Goal: Book appointment/travel/reservation

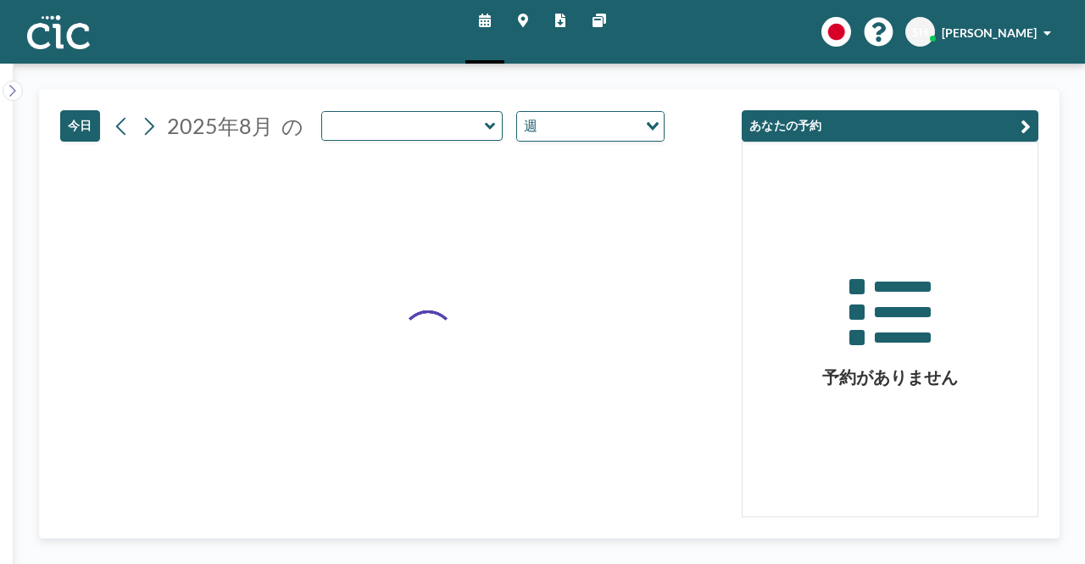
type input "Wata"
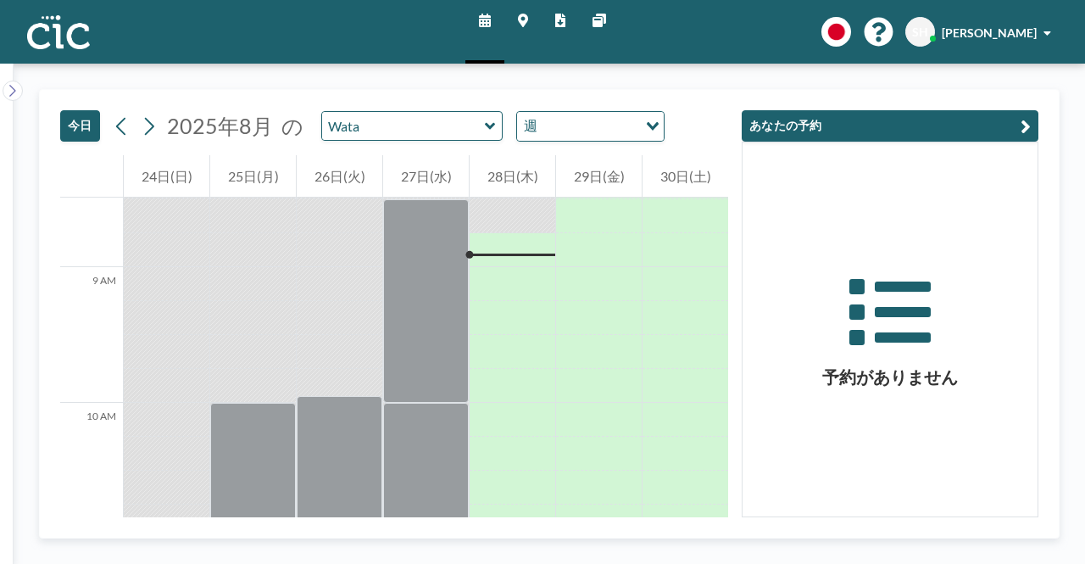
scroll to position [1153, 0]
click at [423, 141] on div "[DATE] [DATE] の [PERSON_NAME] 週 読み込み中..." at bounding box center [362, 125] width 604 height 31
click at [425, 132] on input "text" at bounding box center [403, 126] width 163 height 28
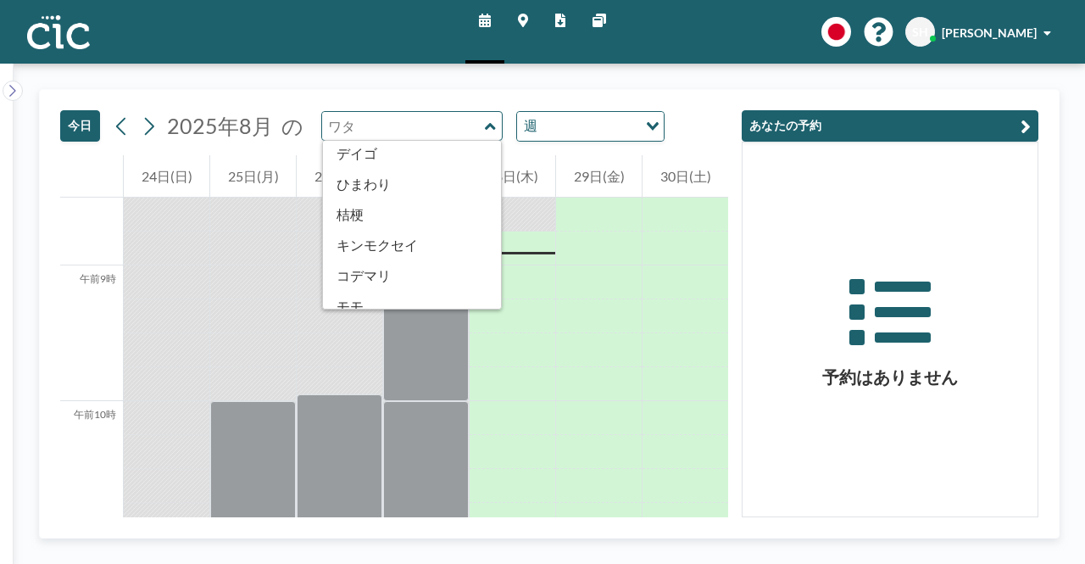
scroll to position [345, 0]
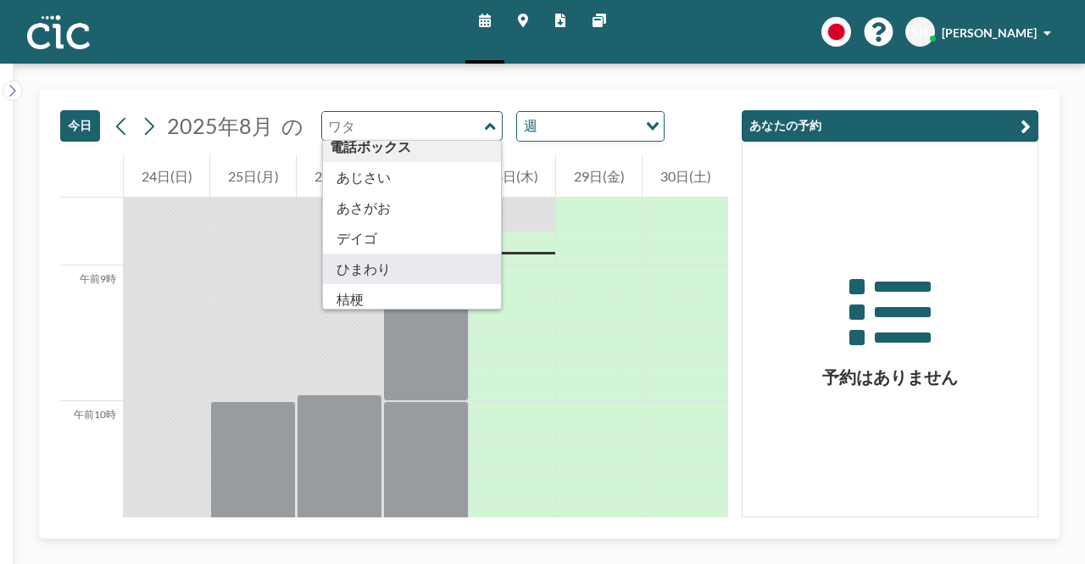
type input "Himawari"
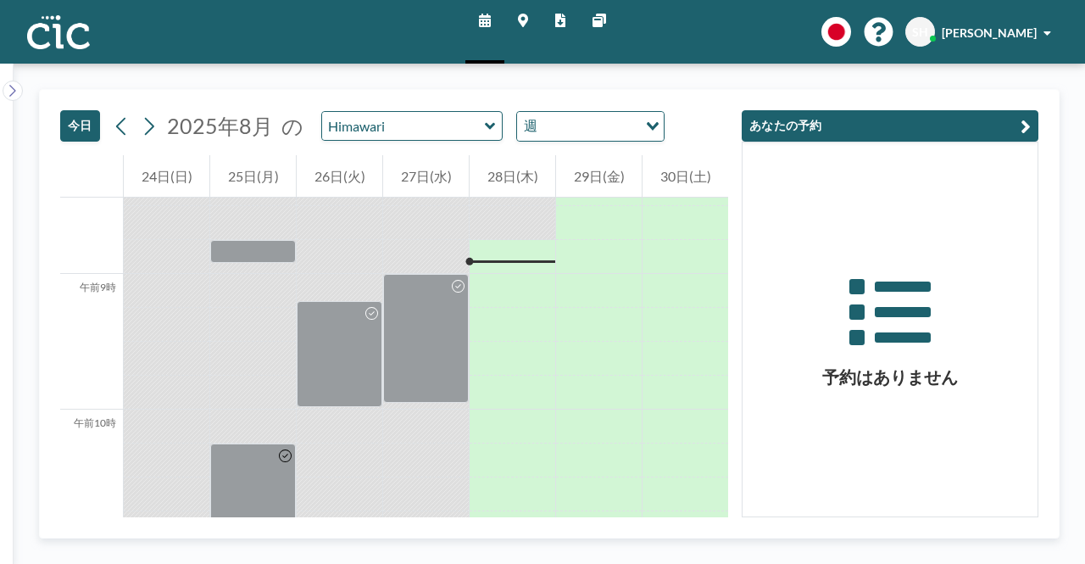
scroll to position [1153, 0]
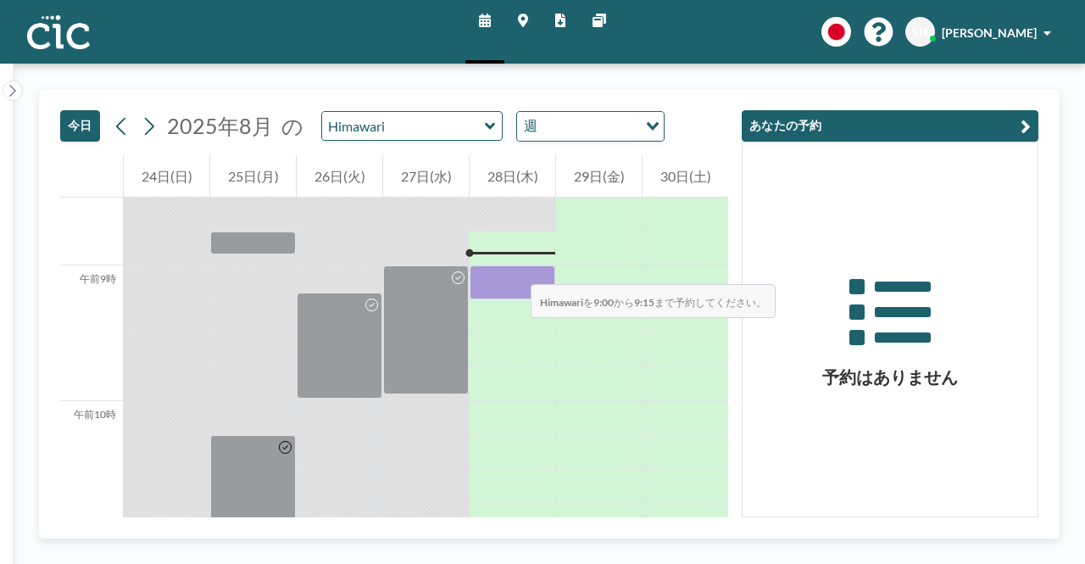
click at [514, 267] on div at bounding box center [513, 282] width 86 height 34
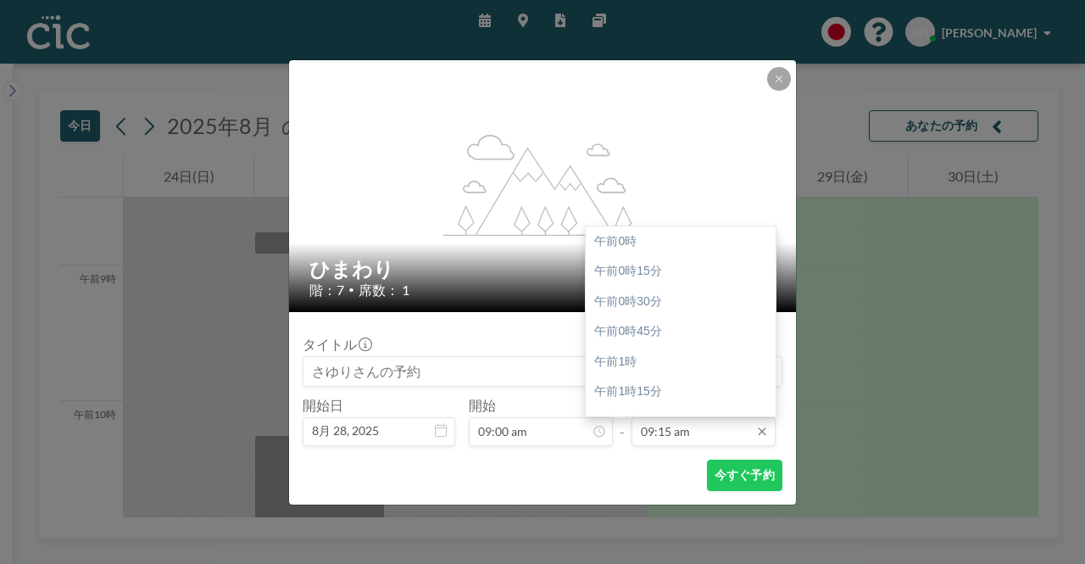
scroll to position [1116, 0]
click at [699, 420] on input "09:15 am" at bounding box center [704, 431] width 144 height 29
click at [634, 324] on font "午前10時" at bounding box center [618, 331] width 49 height 14
type input "10:00 am"
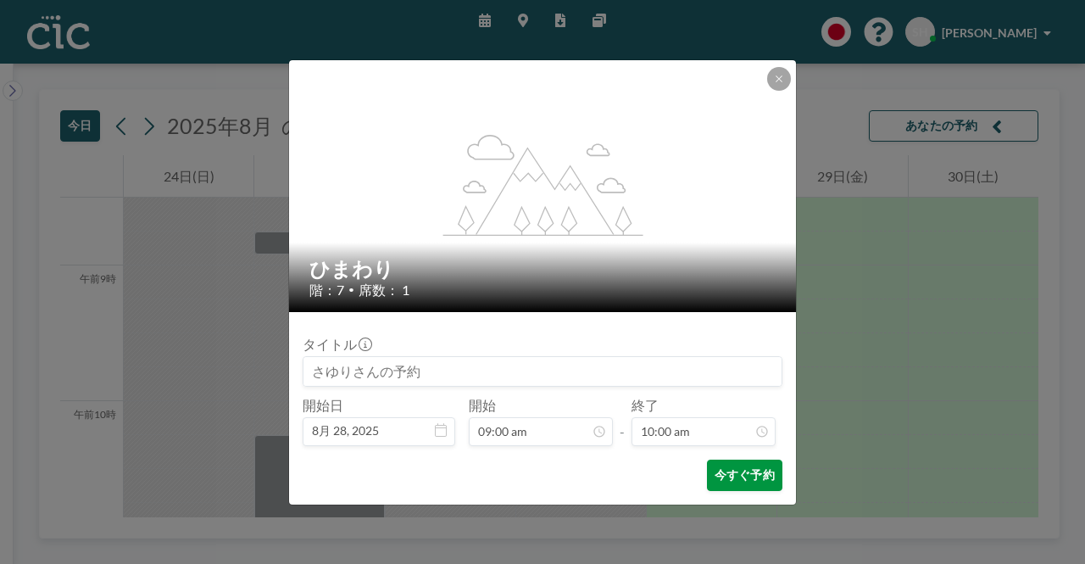
scroll to position [1207, 0]
click at [753, 479] on font "今すぐ予約" at bounding box center [745, 474] width 60 height 14
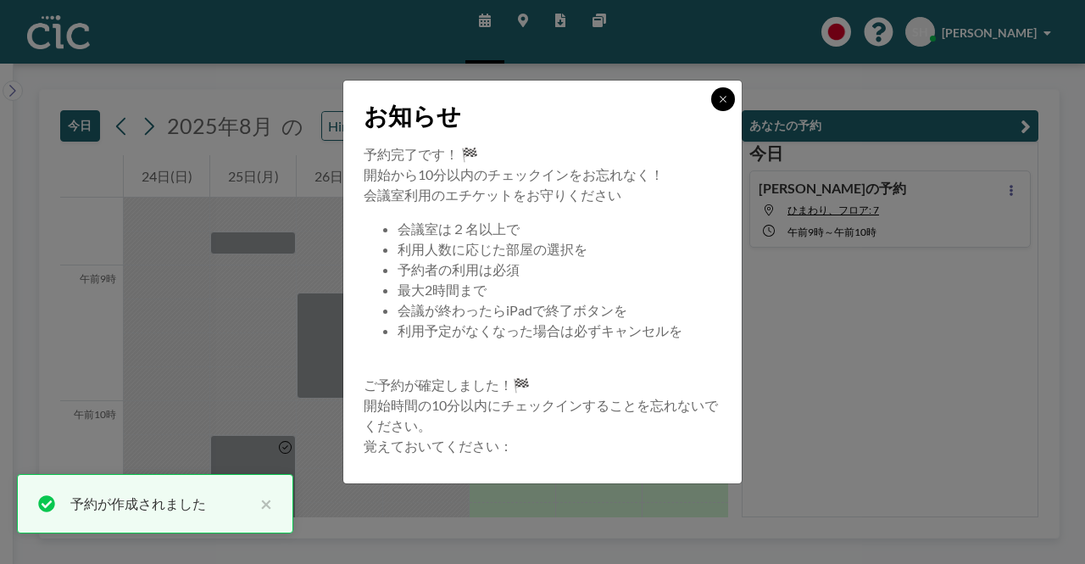
click at [729, 104] on button at bounding box center [723, 99] width 24 height 24
